Goal: Task Accomplishment & Management: Use online tool/utility

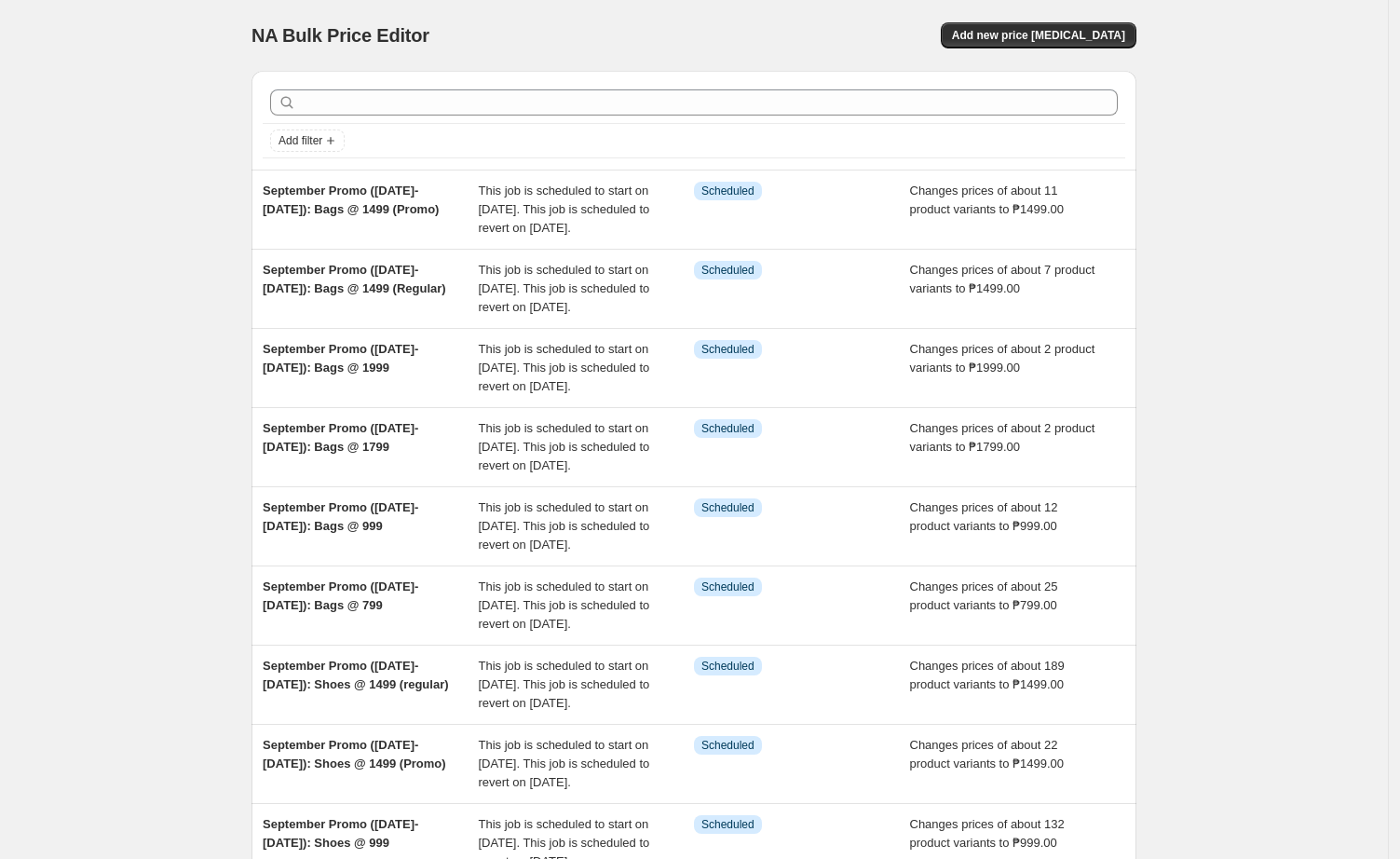
click at [104, 581] on div "NA Bulk Price Editor. This page is ready NA Bulk Price Editor Add new price [ME…" at bounding box center [694, 573] width 1388 height 1145
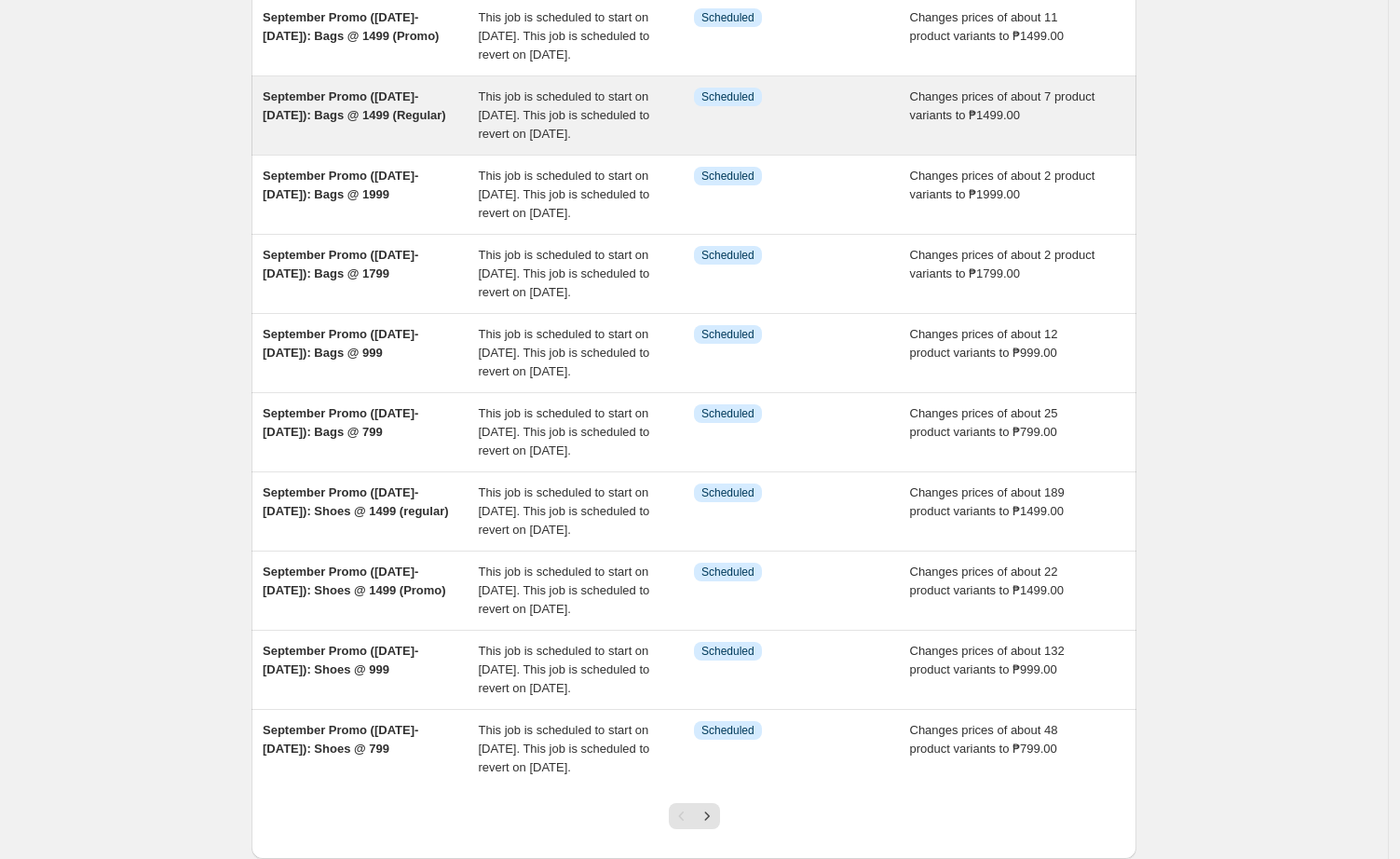
scroll to position [473, 0]
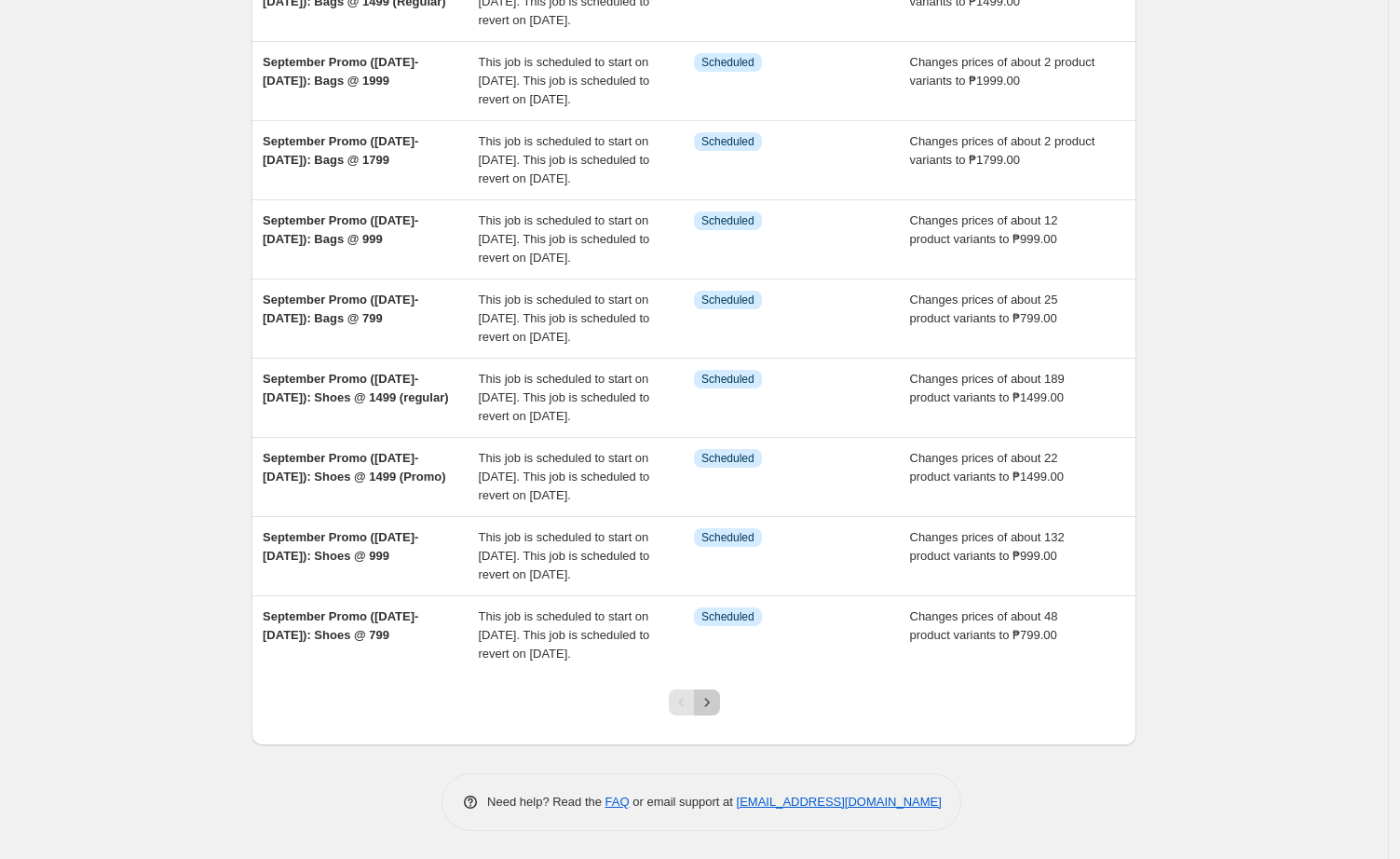
click at [712, 702] on icon "Next" at bounding box center [707, 702] width 18 height 18
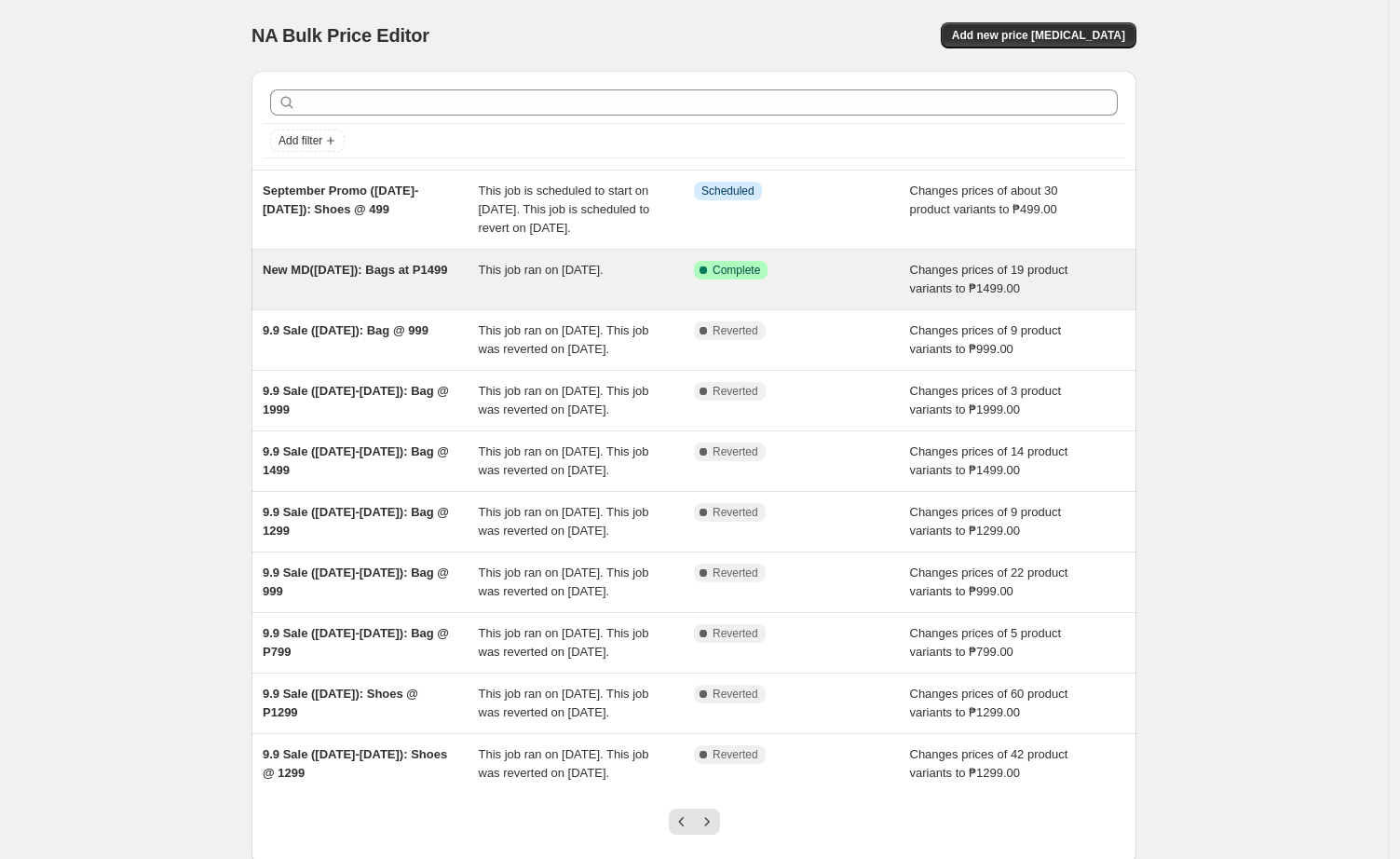
scroll to position [287, 0]
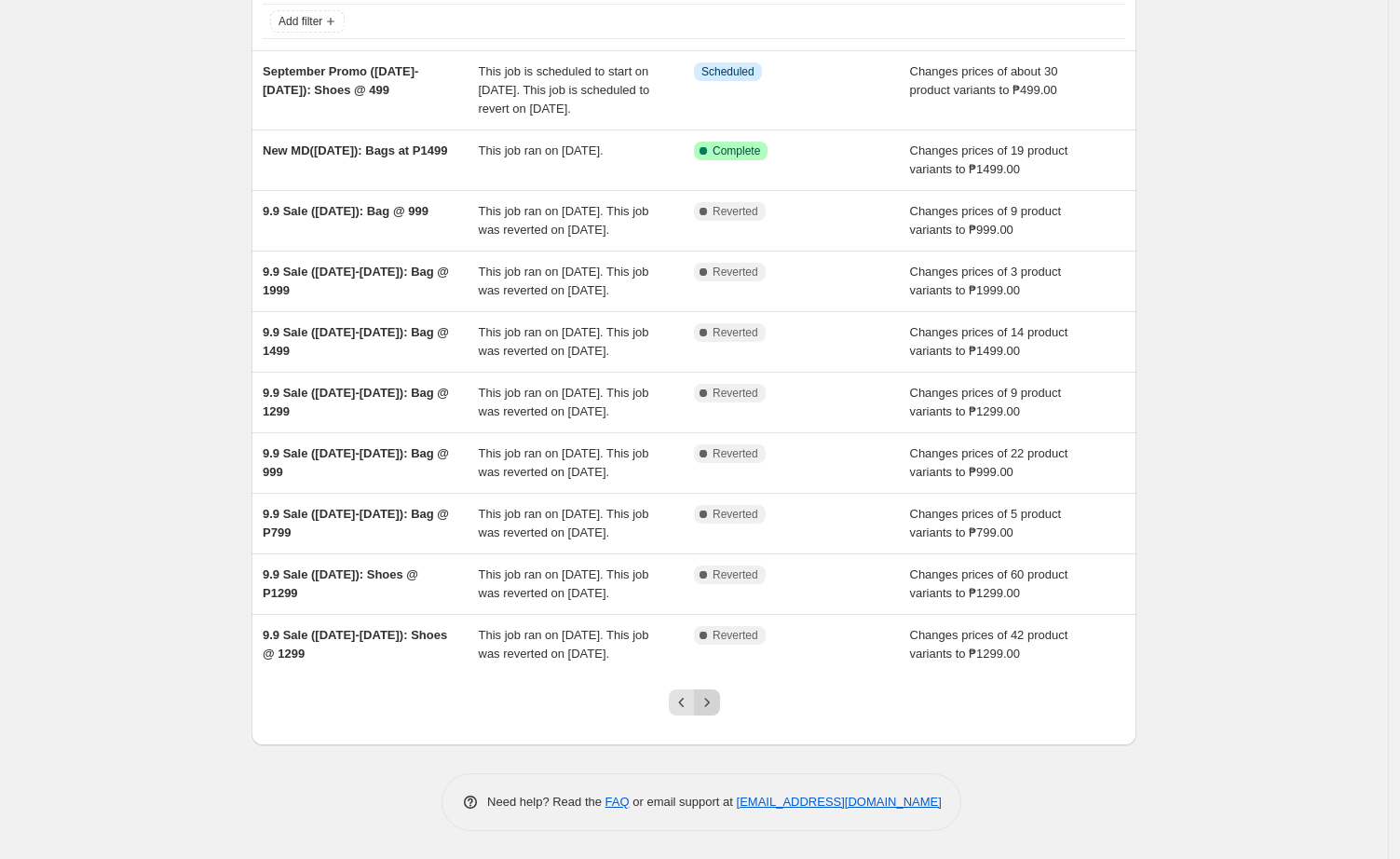
click at [714, 710] on icon "Next" at bounding box center [707, 702] width 18 height 18
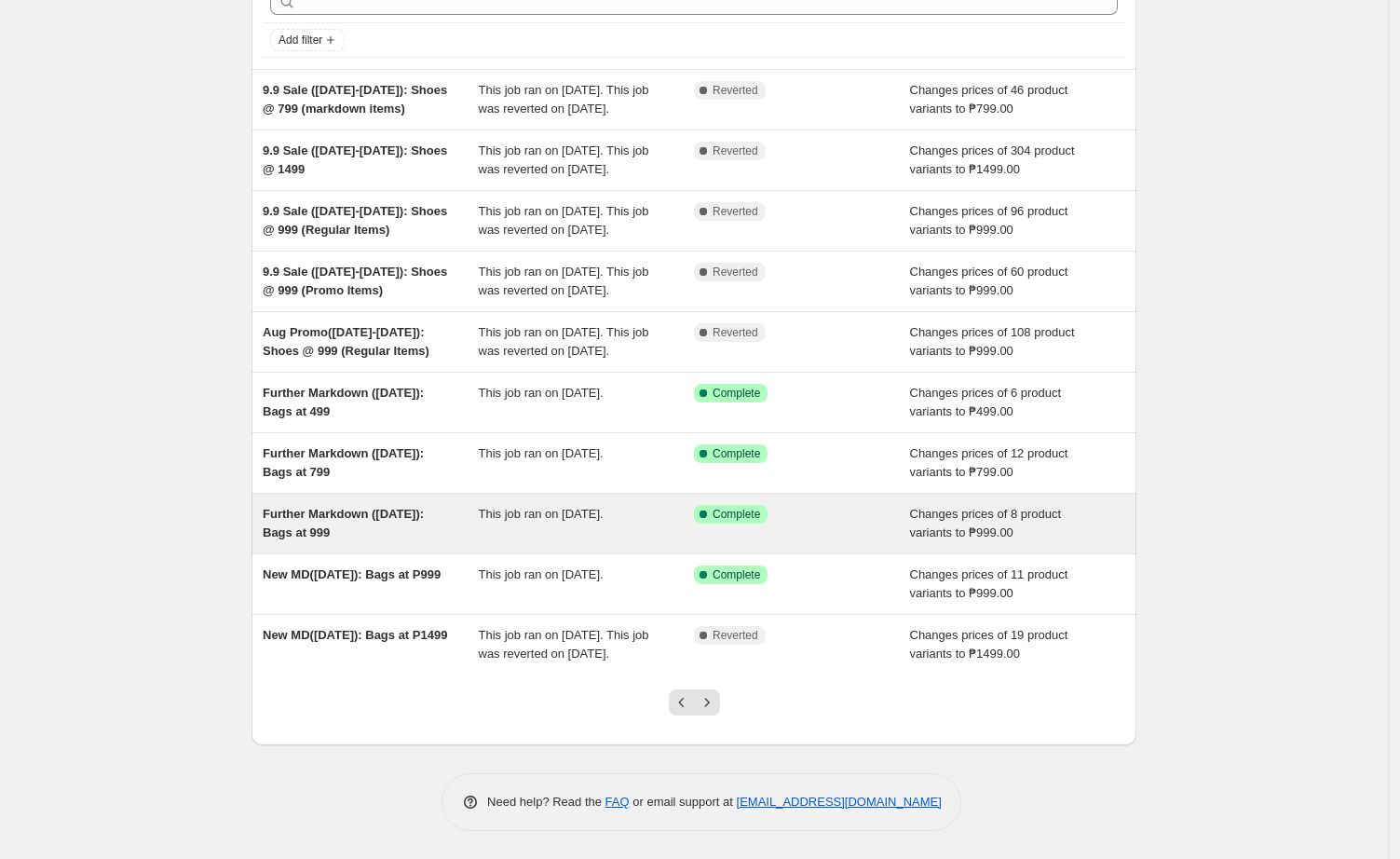
scroll to position [213, 0]
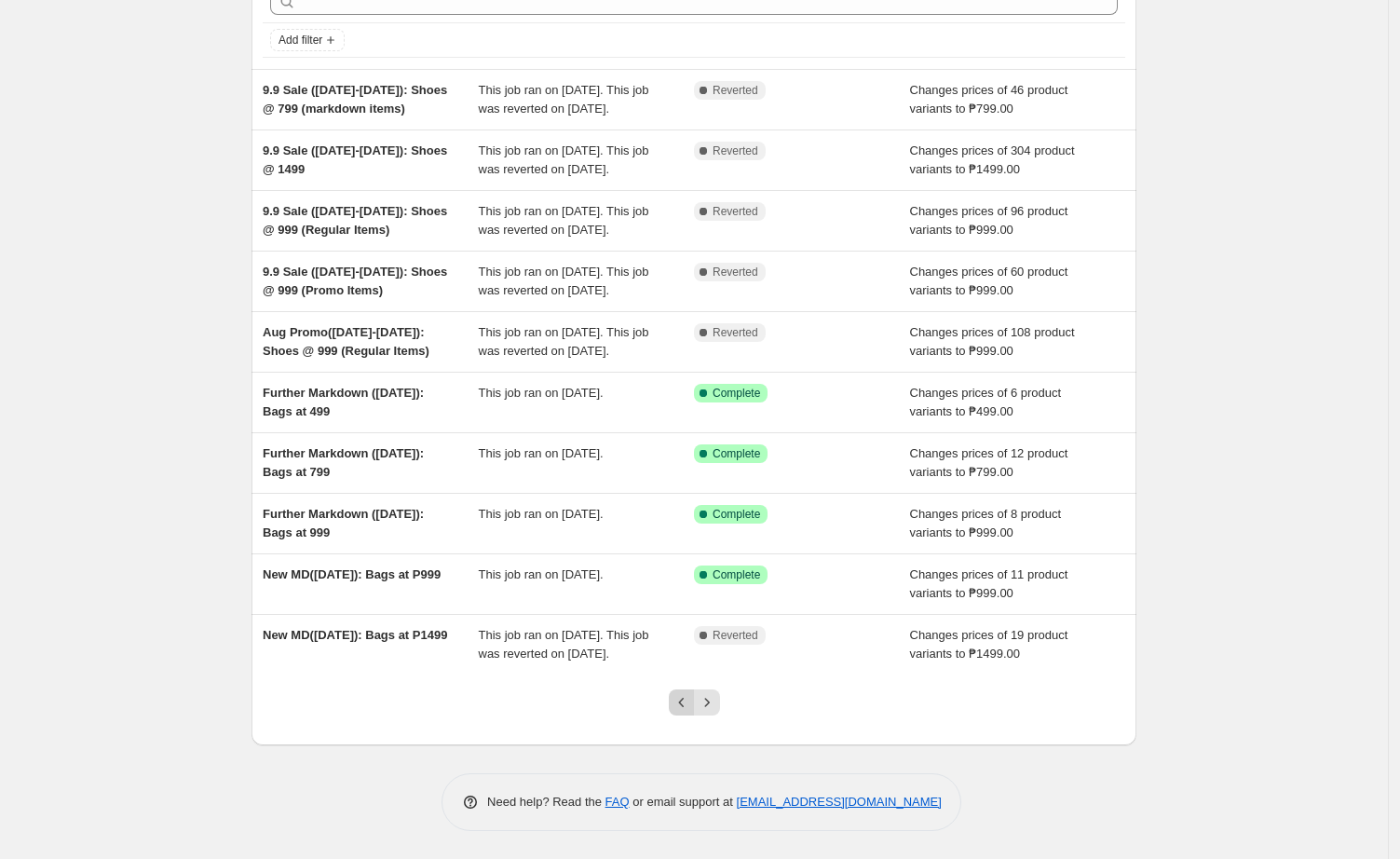
click at [680, 706] on icon "Previous" at bounding box center [682, 702] width 18 height 18
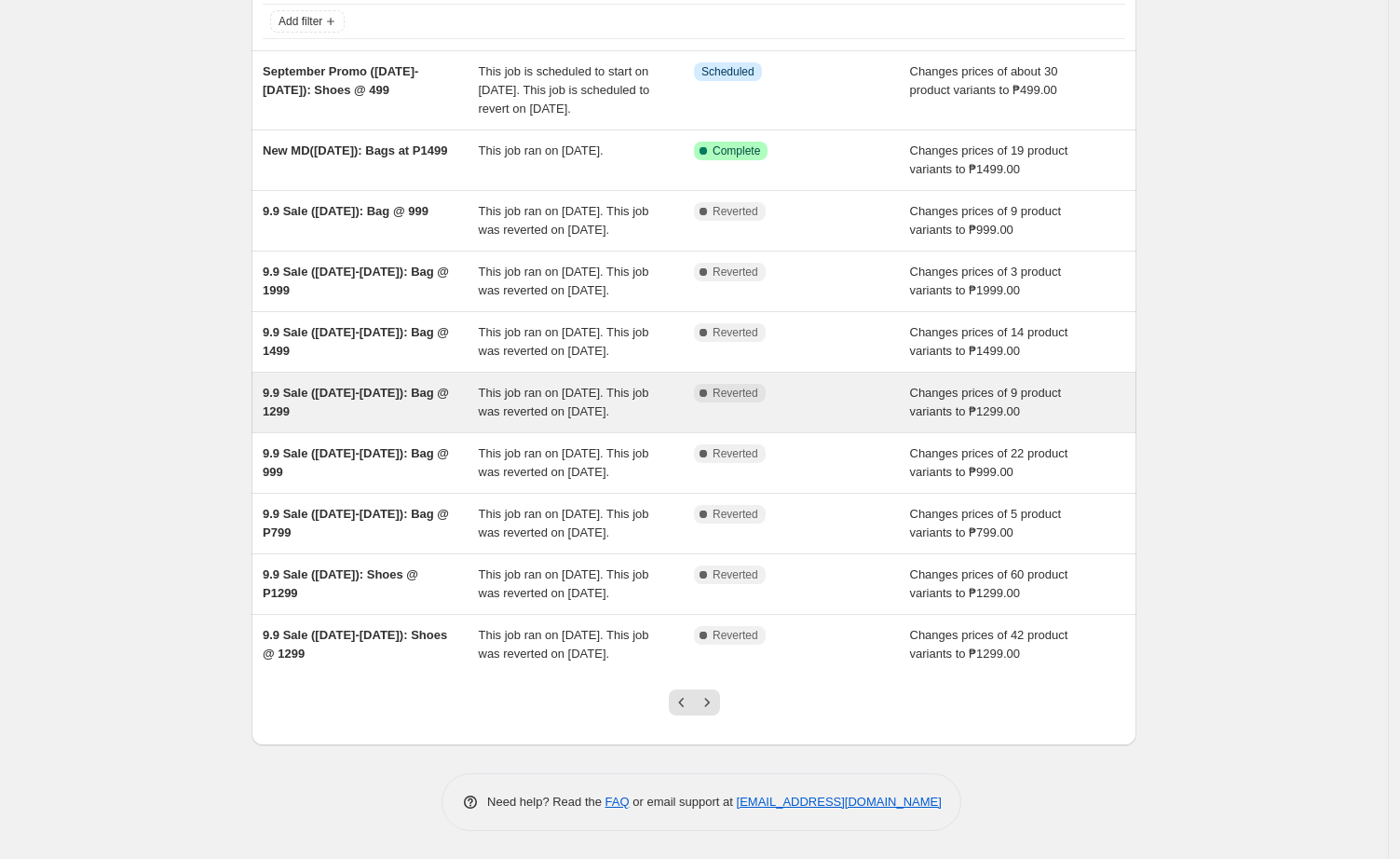
scroll to position [233, 0]
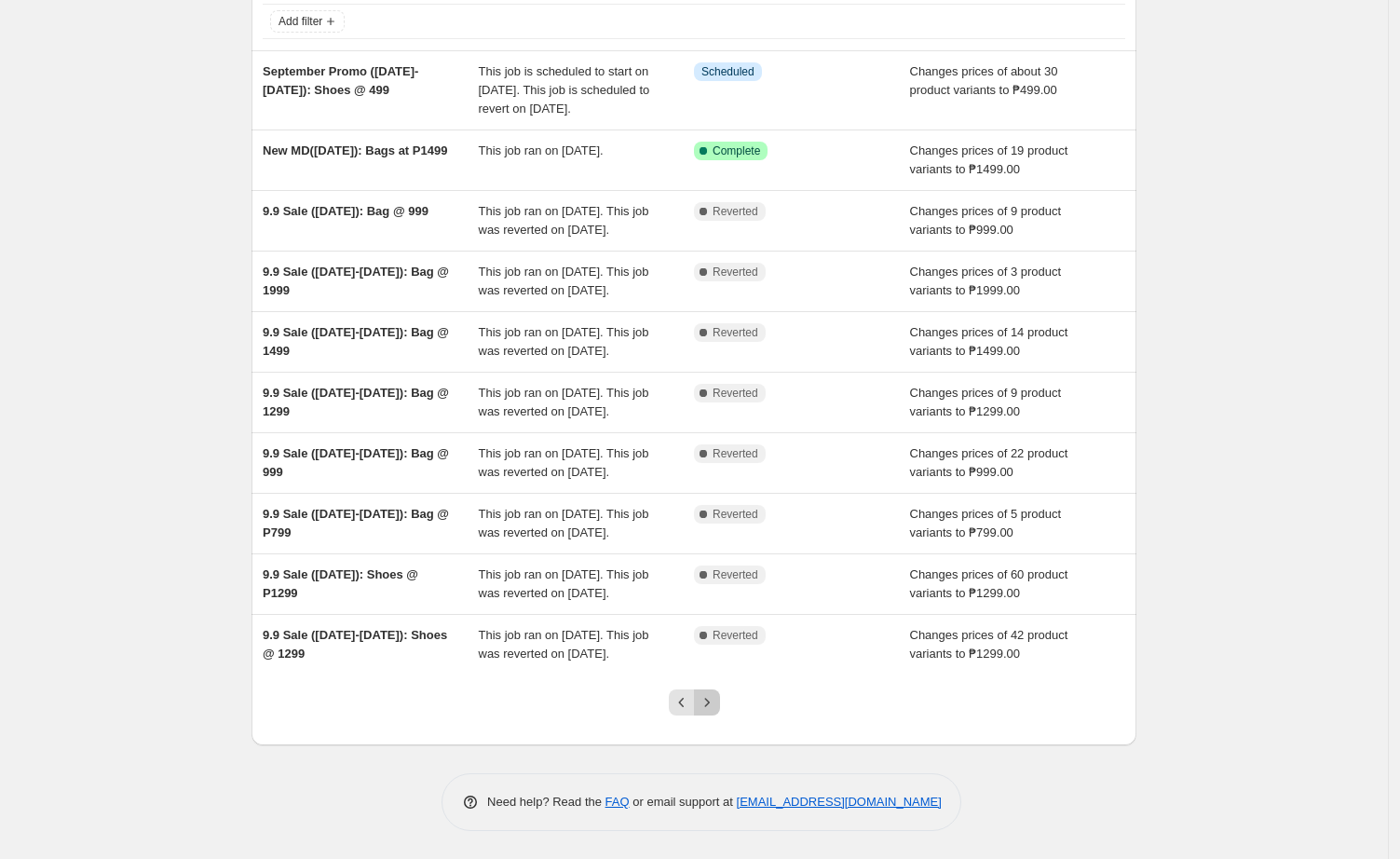
click at [714, 711] on icon "Next" at bounding box center [707, 702] width 18 height 18
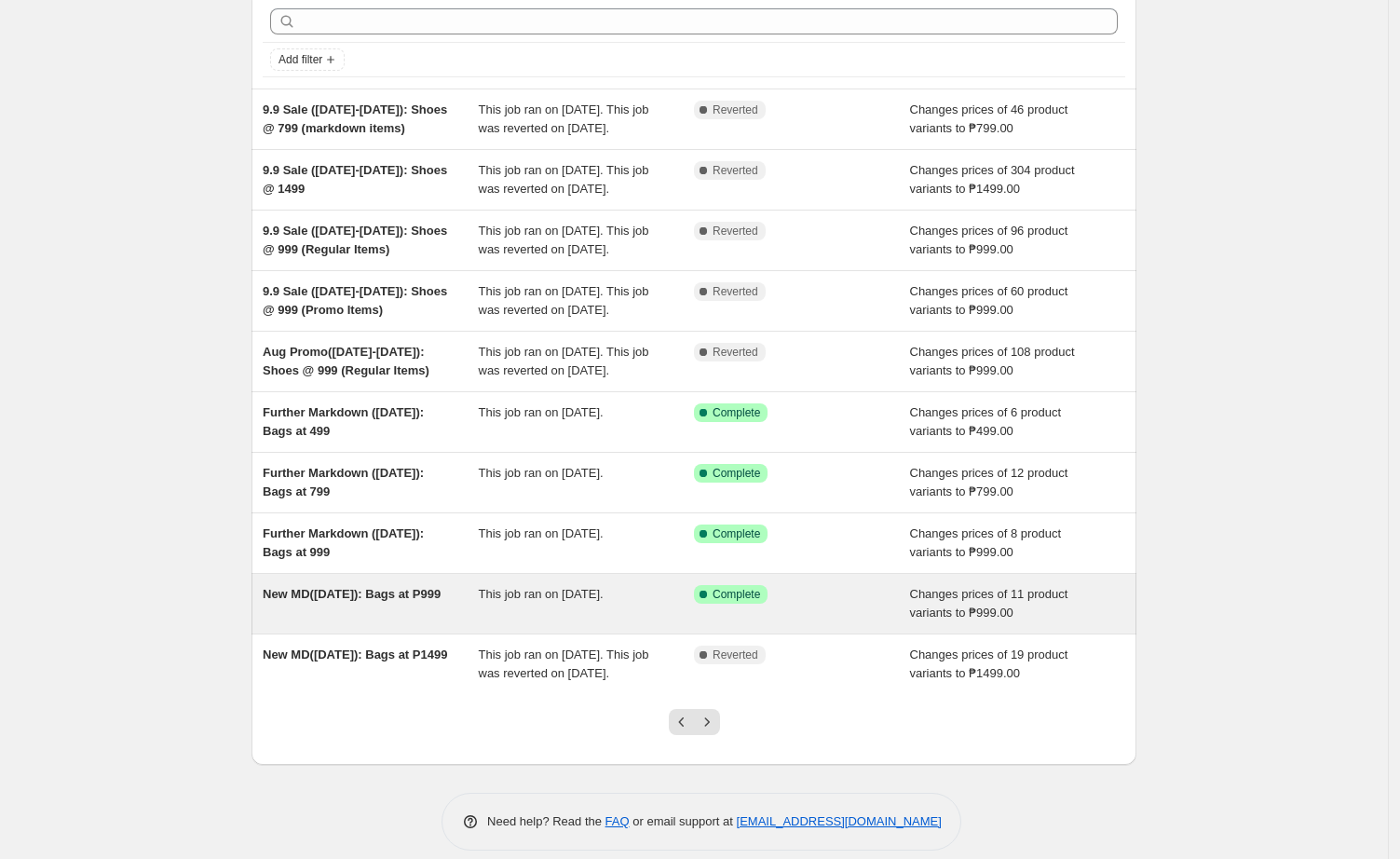
scroll to position [116, 0]
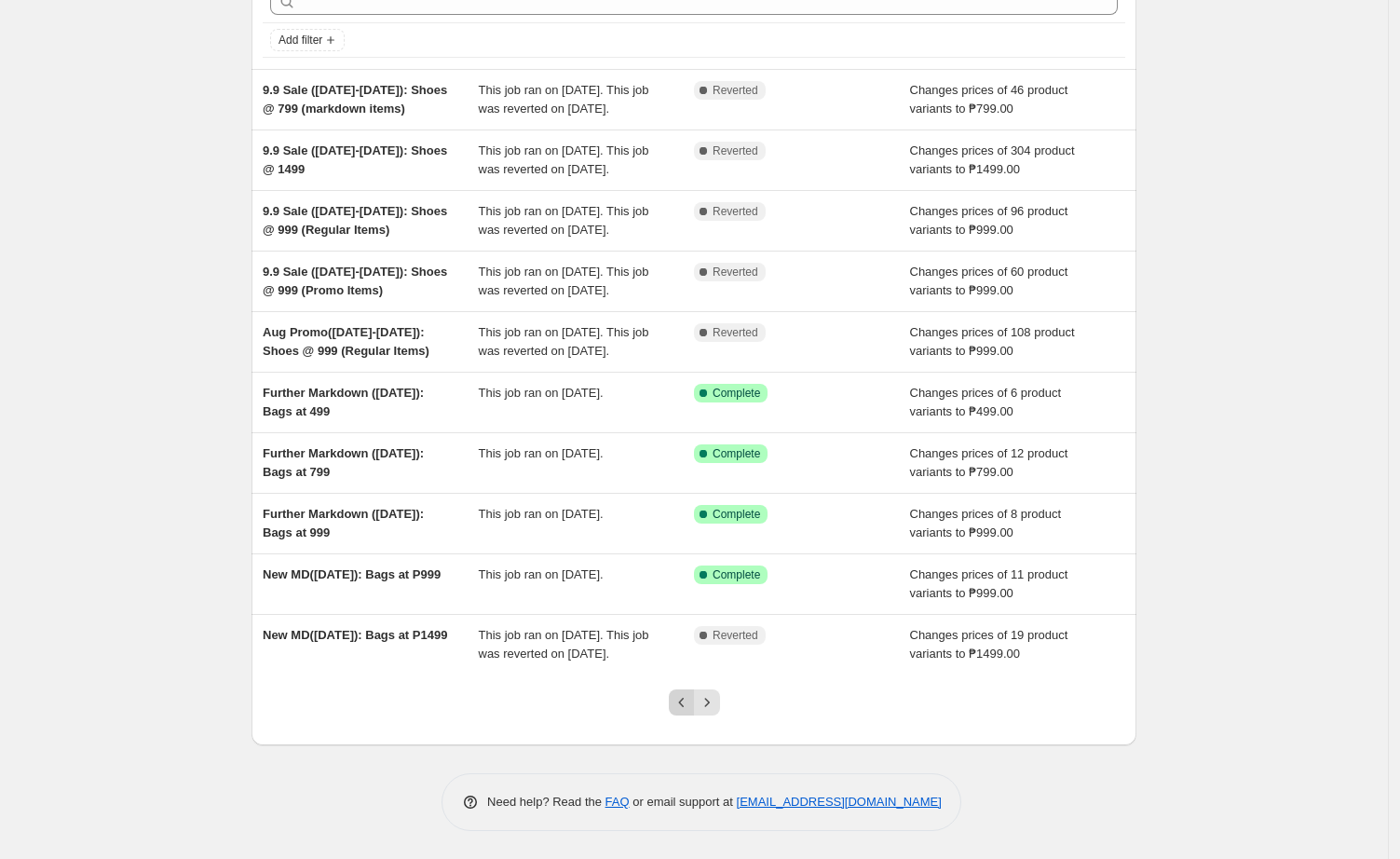
click at [680, 711] on icon "Previous" at bounding box center [682, 702] width 18 height 18
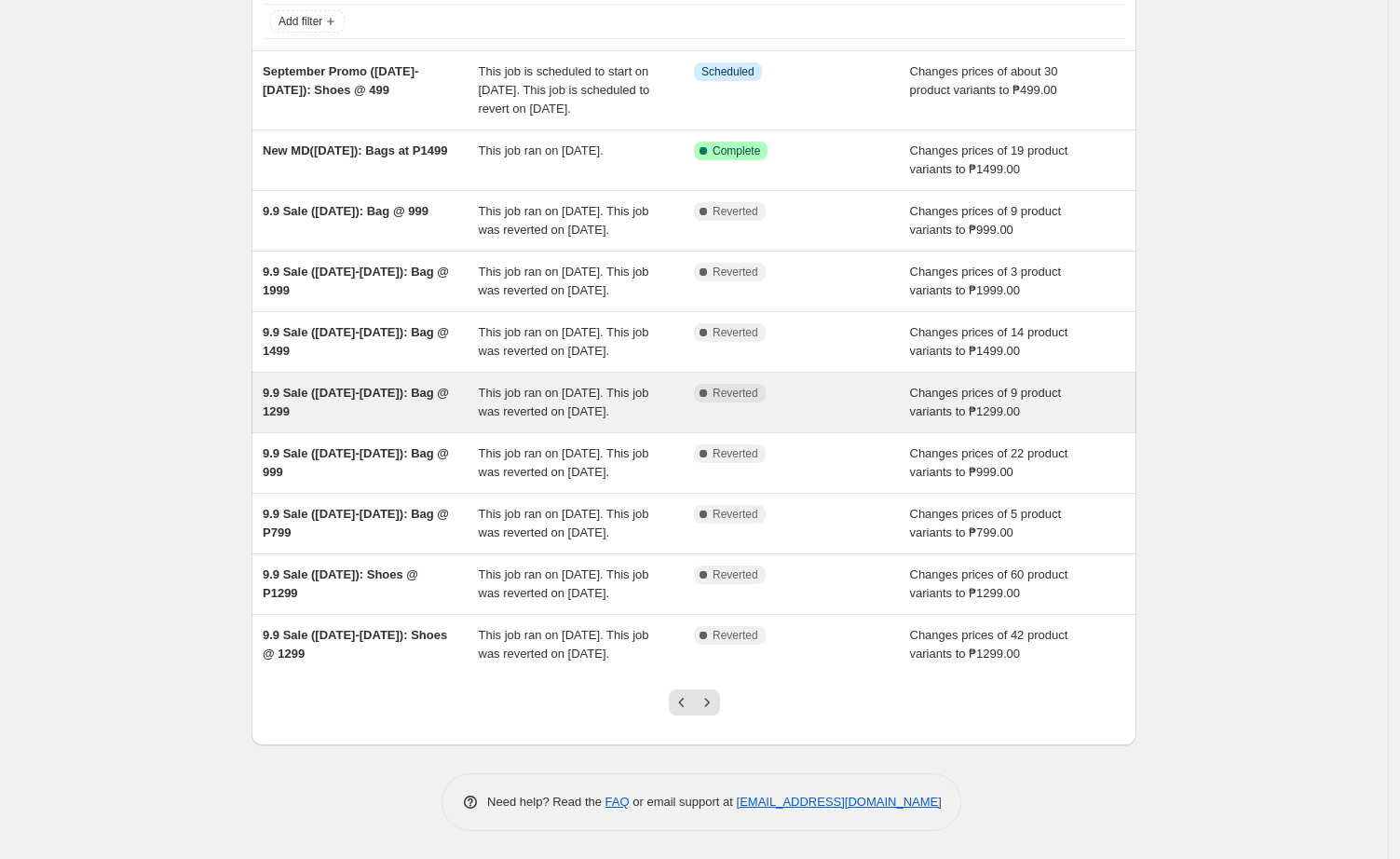
scroll to position [233, 0]
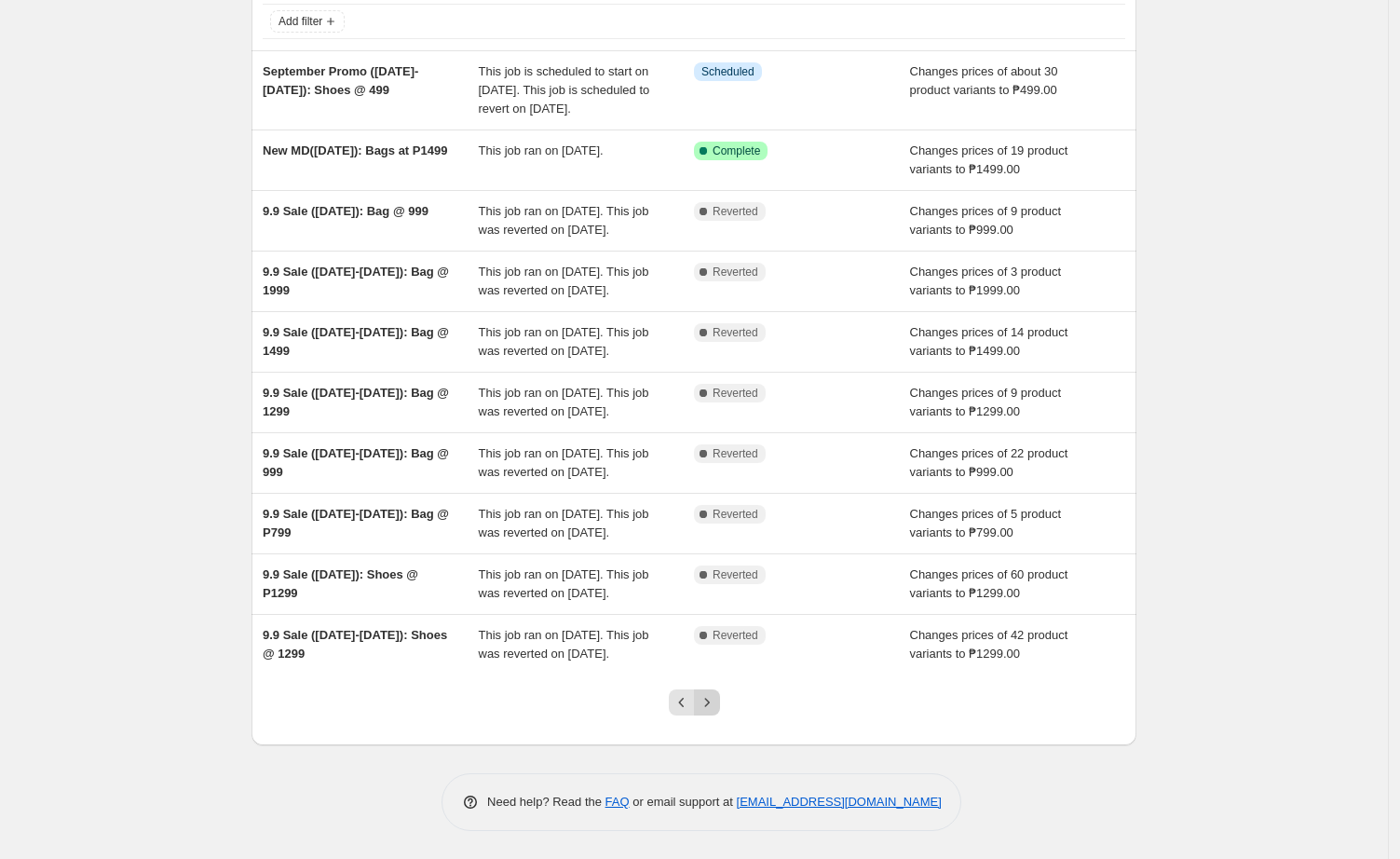
click at [717, 711] on icon "Next" at bounding box center [707, 702] width 18 height 18
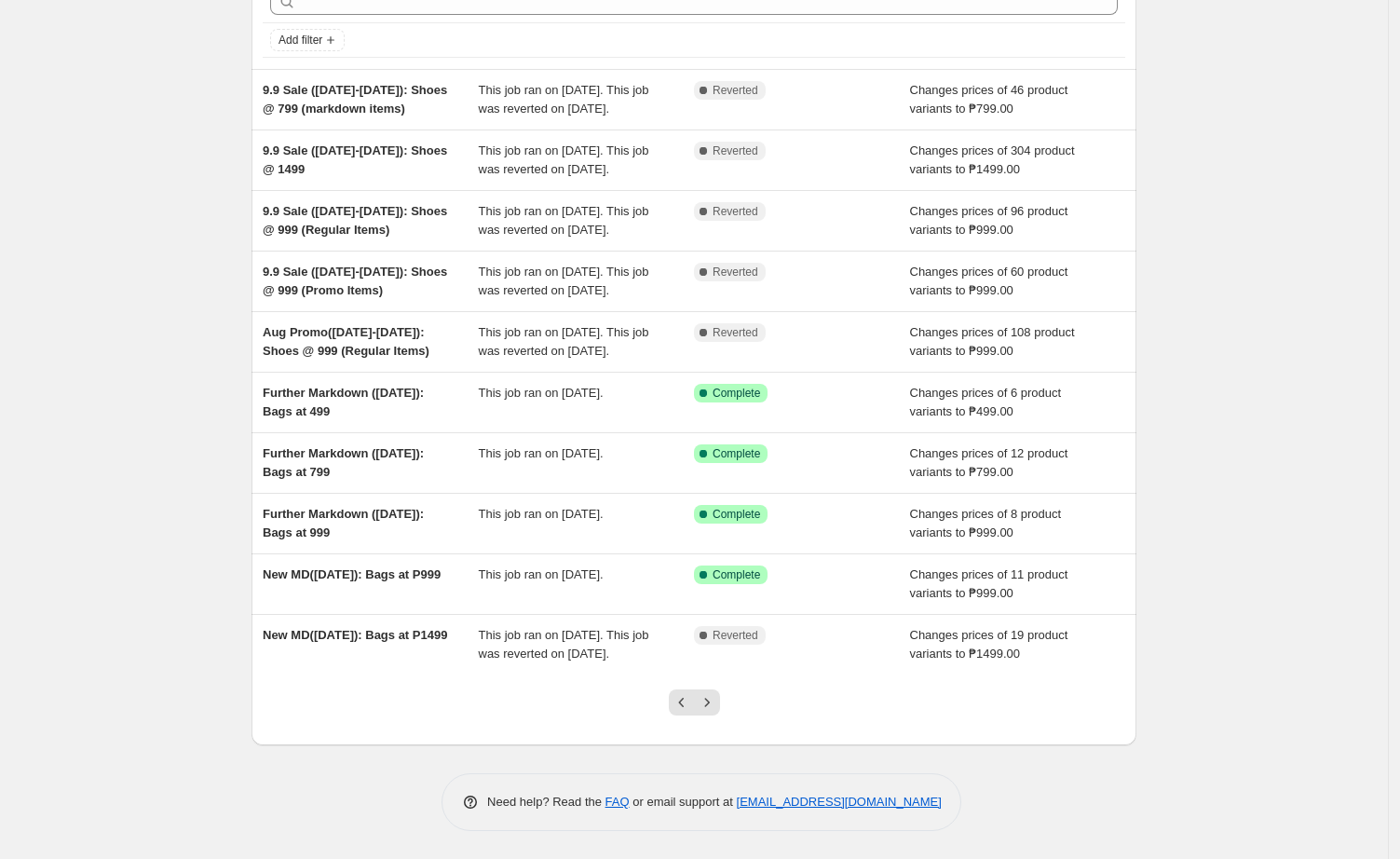
scroll to position [213, 0]
click at [673, 710] on div at bounding box center [694, 710] width 76 height 71
click at [685, 709] on icon "Previous" at bounding box center [682, 702] width 18 height 18
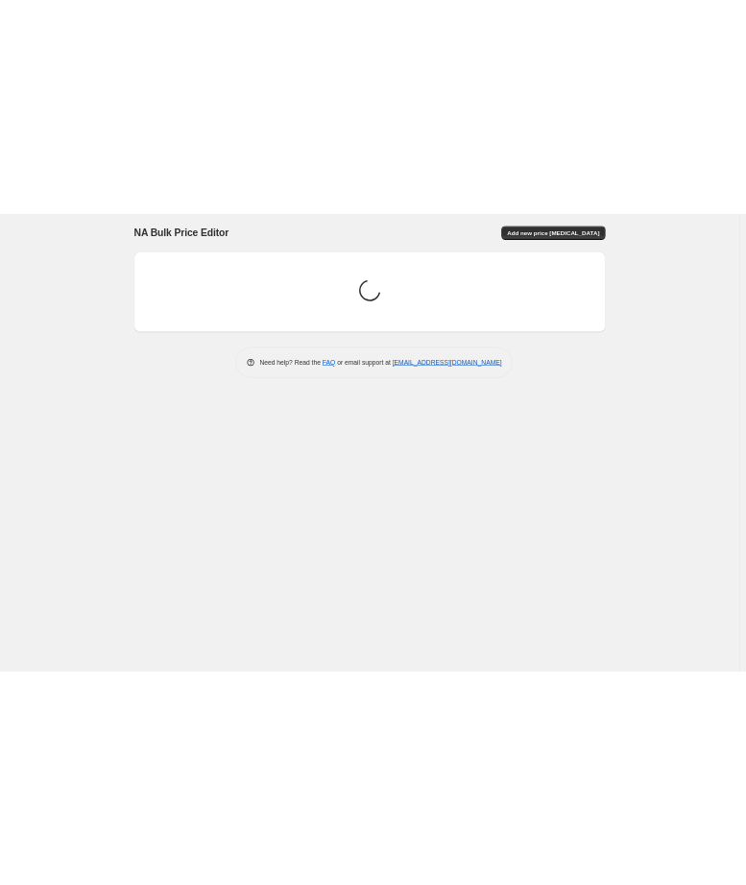
scroll to position [0, 0]
